Goal: Submit feedback/report problem

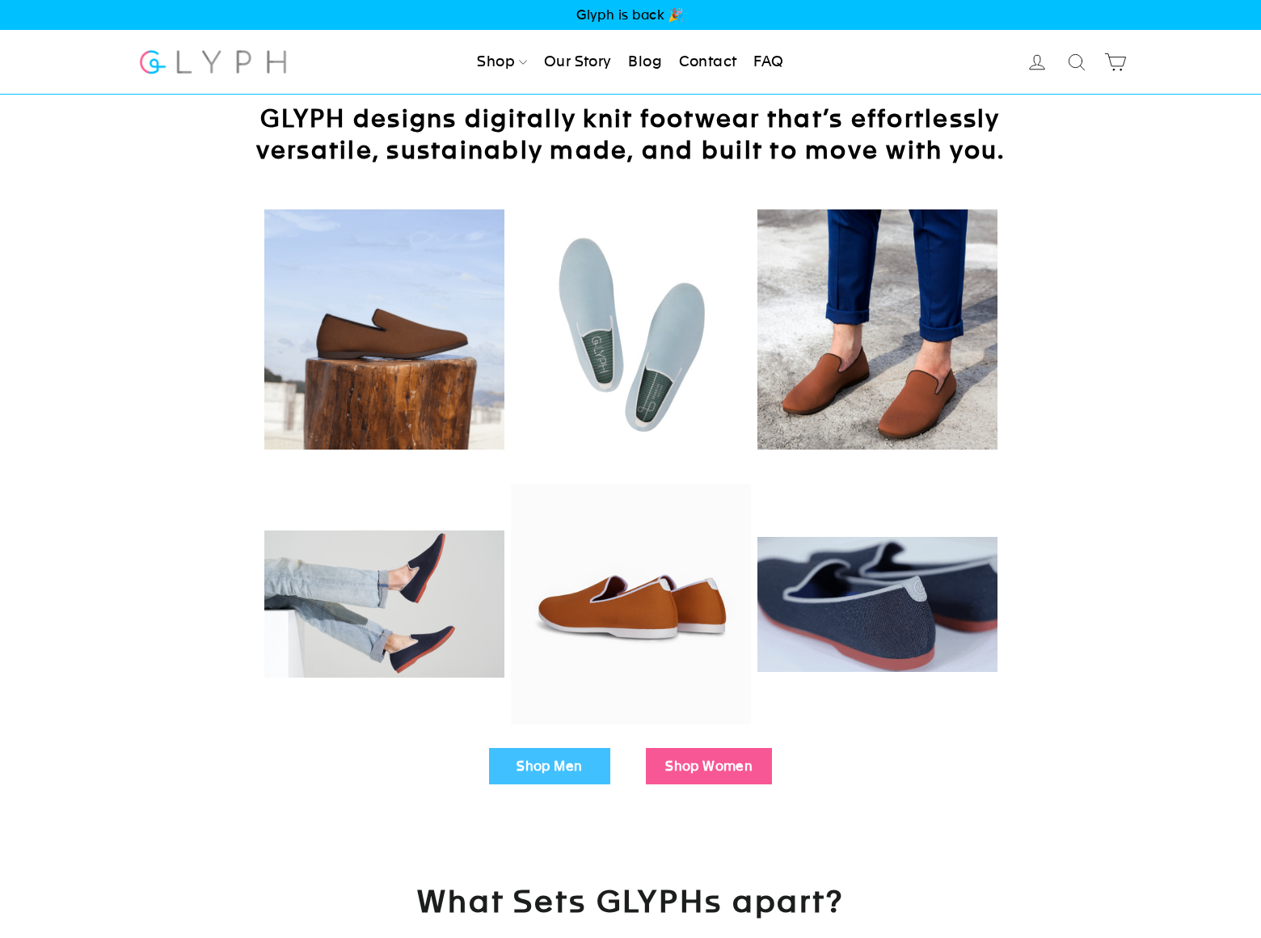
scroll to position [2392, 0]
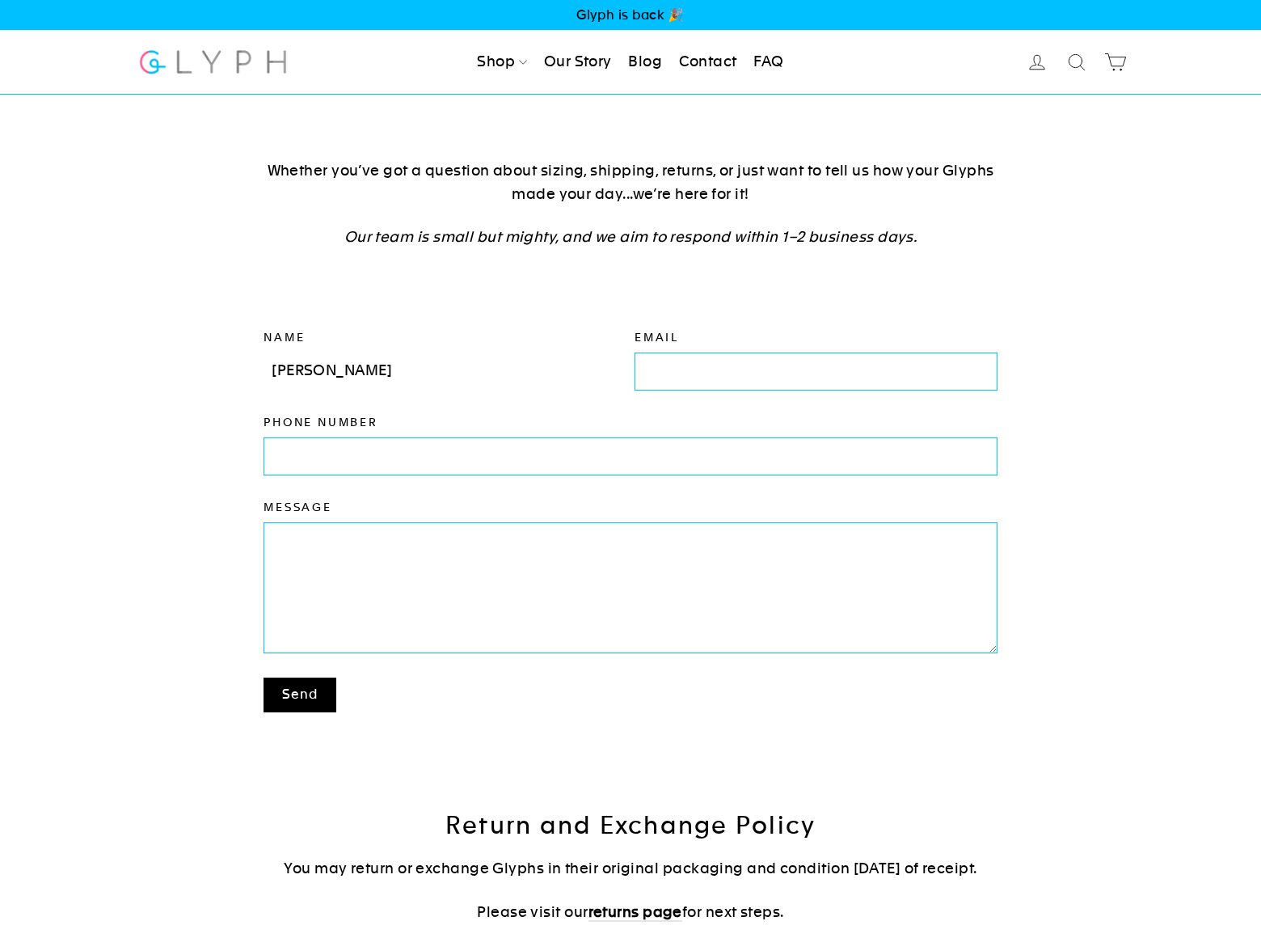
type input "Rick Stephens"
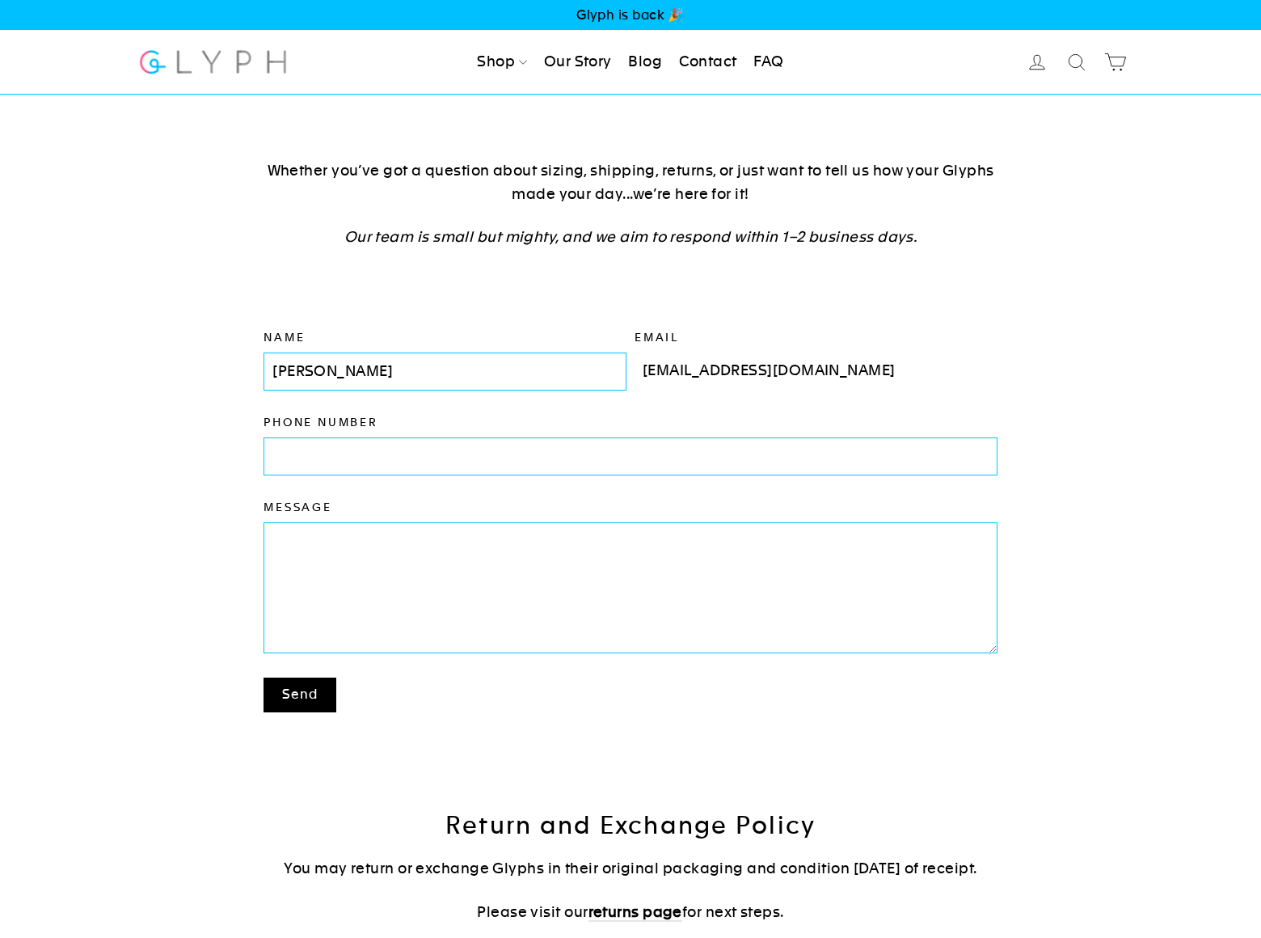
type input "rickstephens@dominatebanners.com"
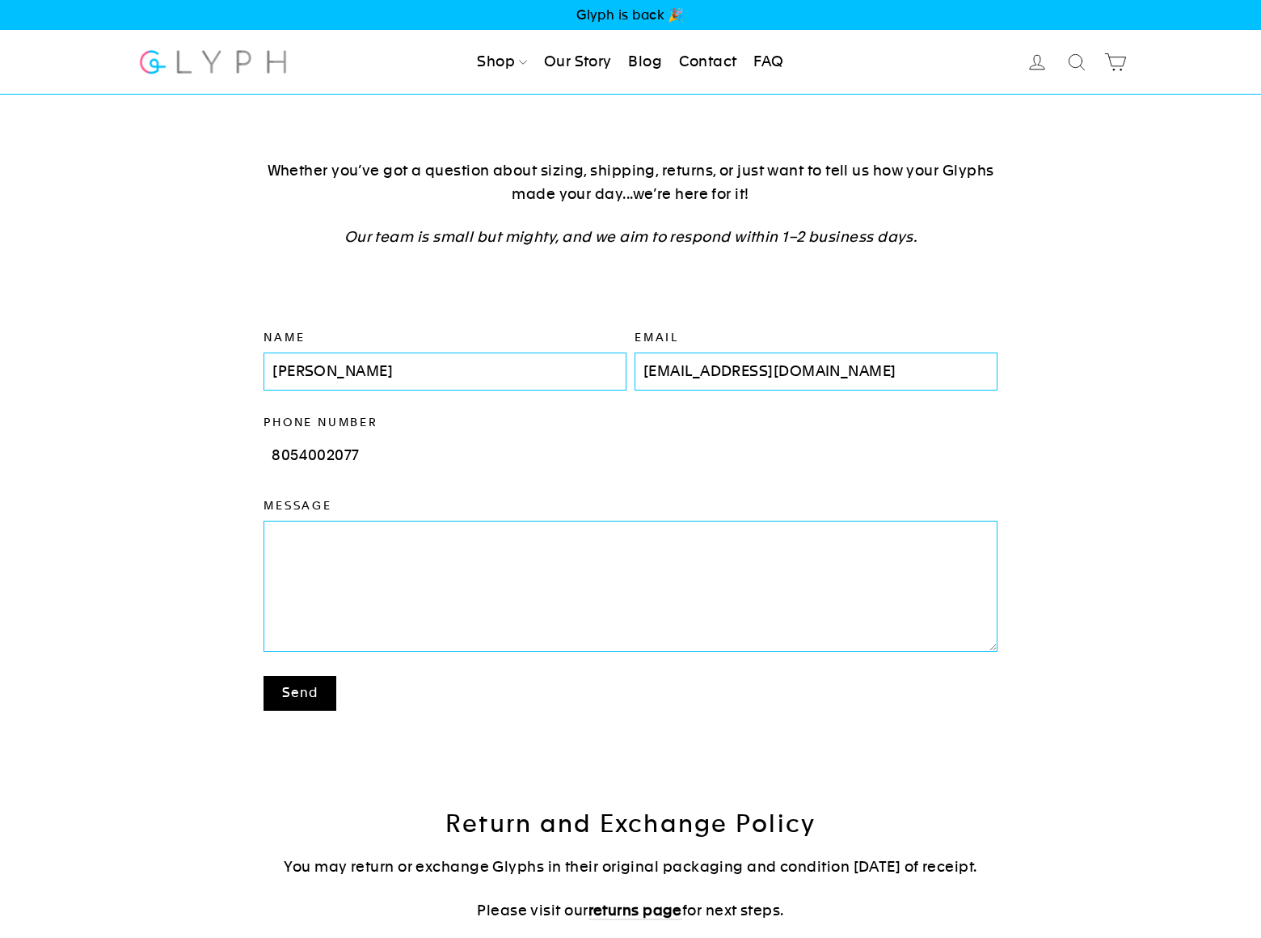
type input "8054002077"
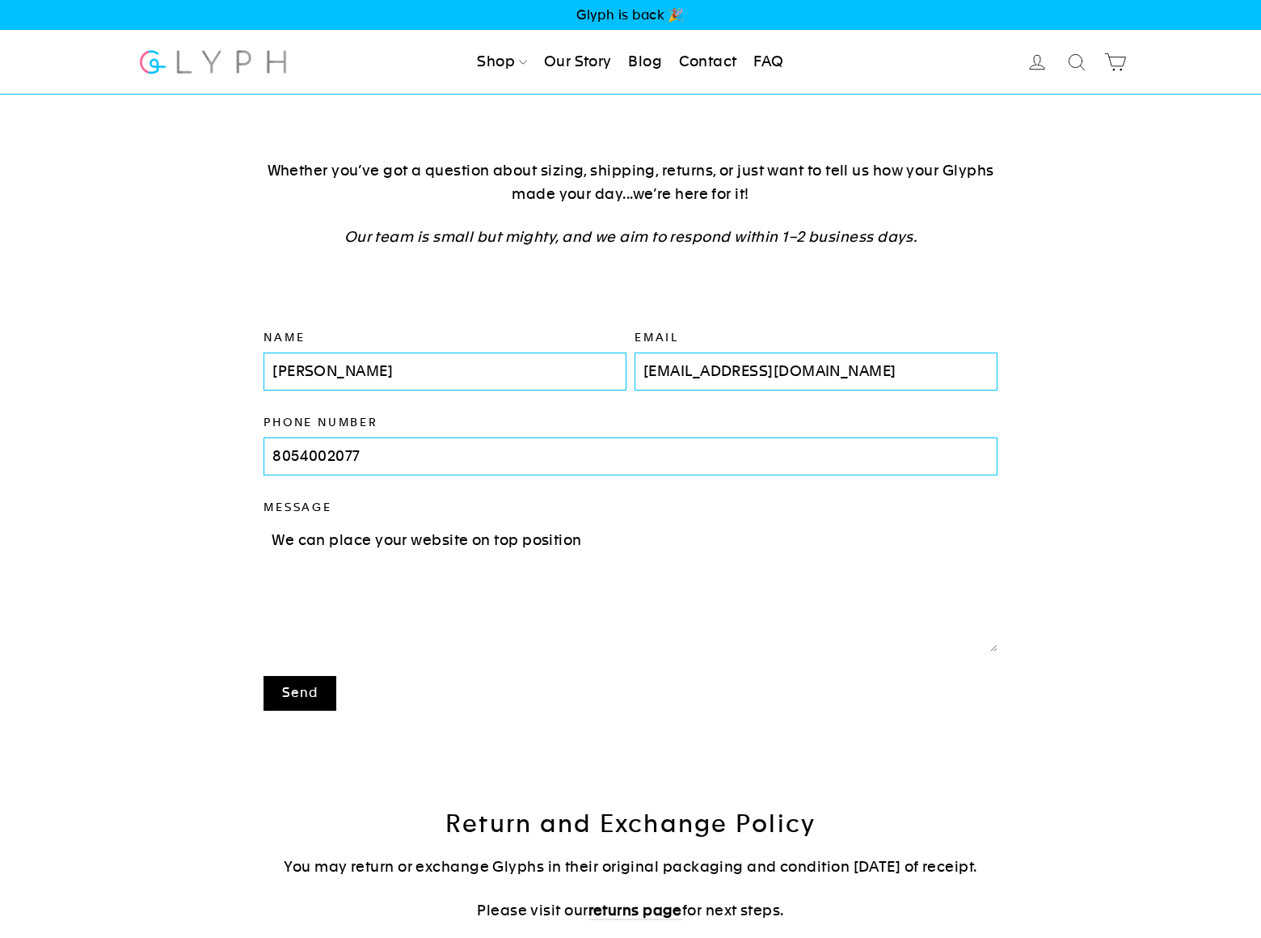
scroll to position [117, 0]
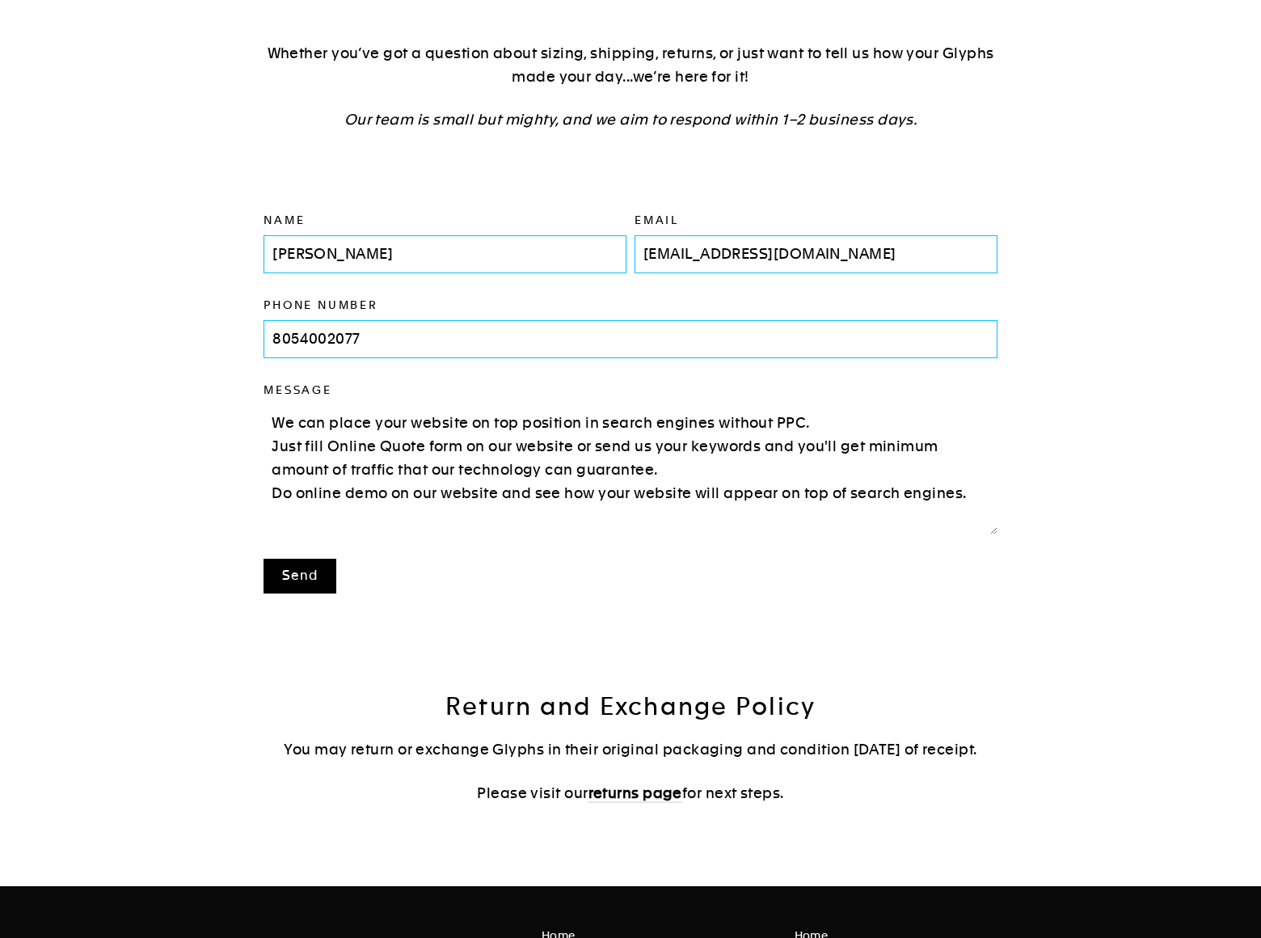
type textarea "We can place your website on top position in search engines without PPC. Just f…"
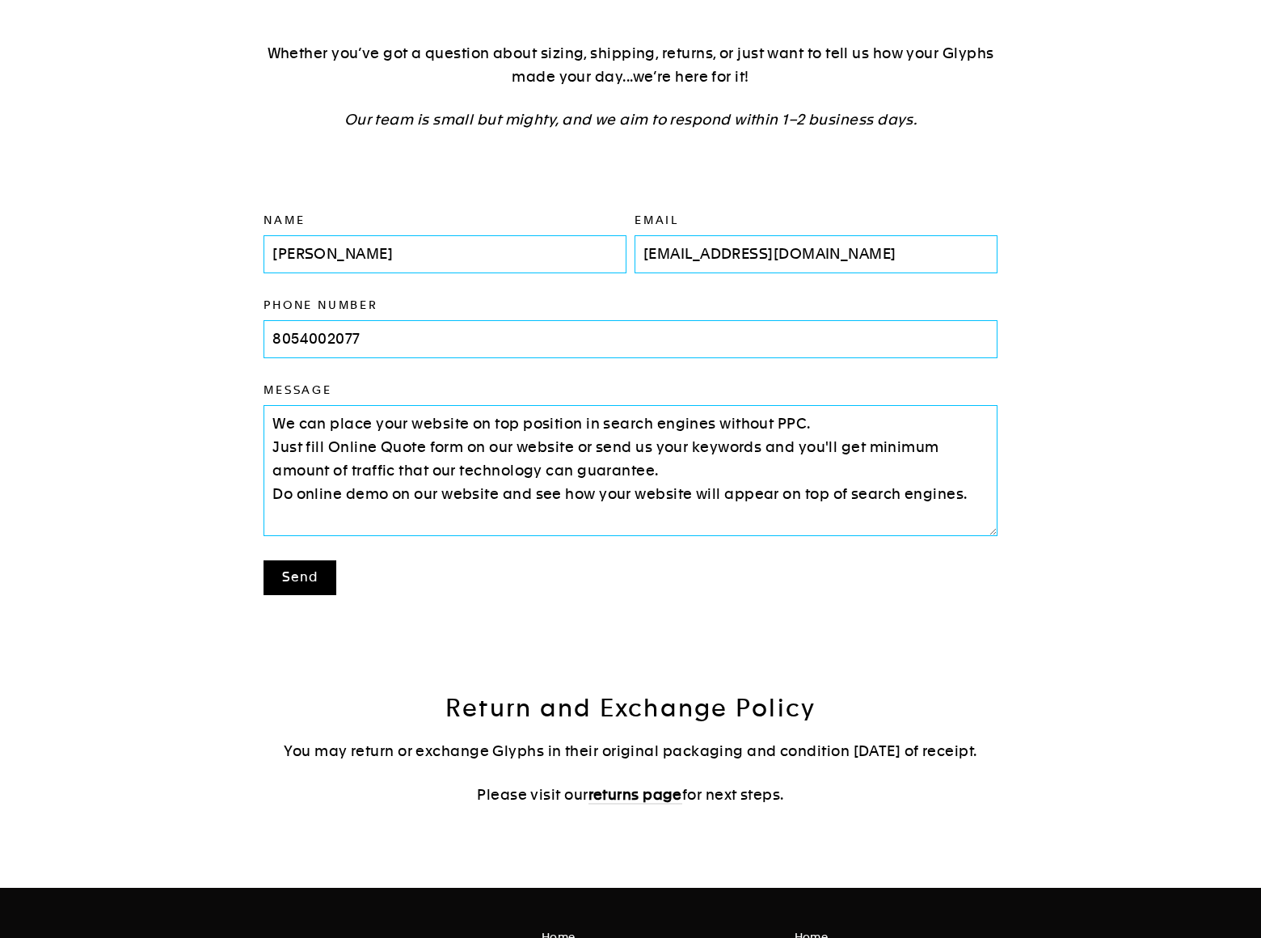
click at [300, 576] on button "Send" at bounding box center [300, 577] width 73 height 35
